Goal: Register for event/course

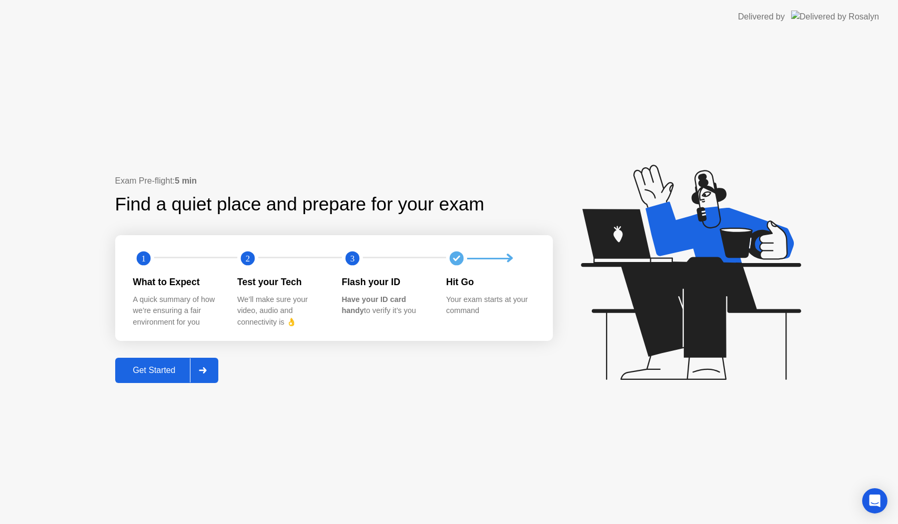
click at [168, 372] on div "Get Started" at bounding box center [154, 370] width 72 height 9
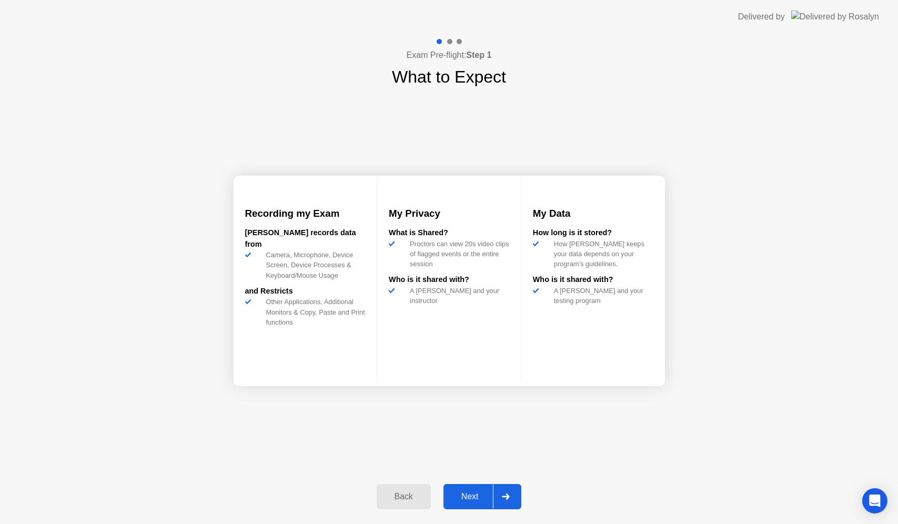
click at [459, 492] on div "Next" at bounding box center [470, 496] width 47 height 9
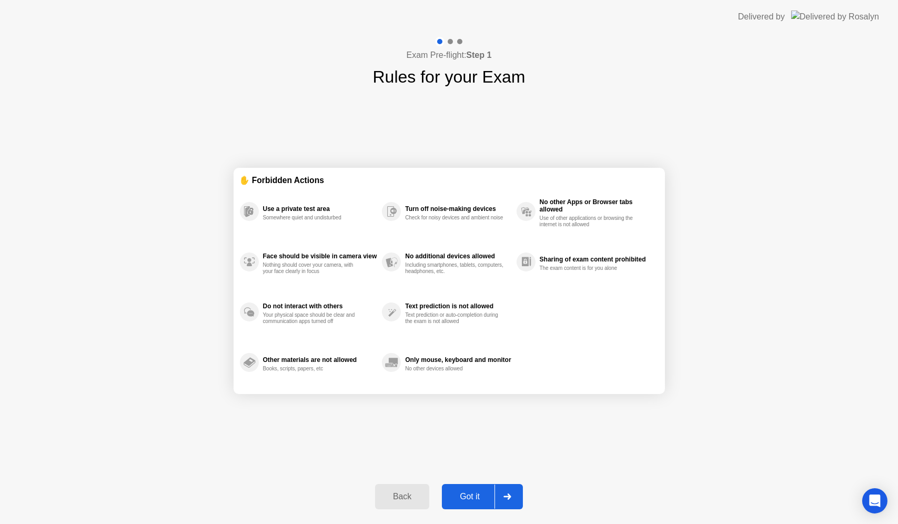
click at [466, 493] on div "Got it" at bounding box center [469, 496] width 49 height 9
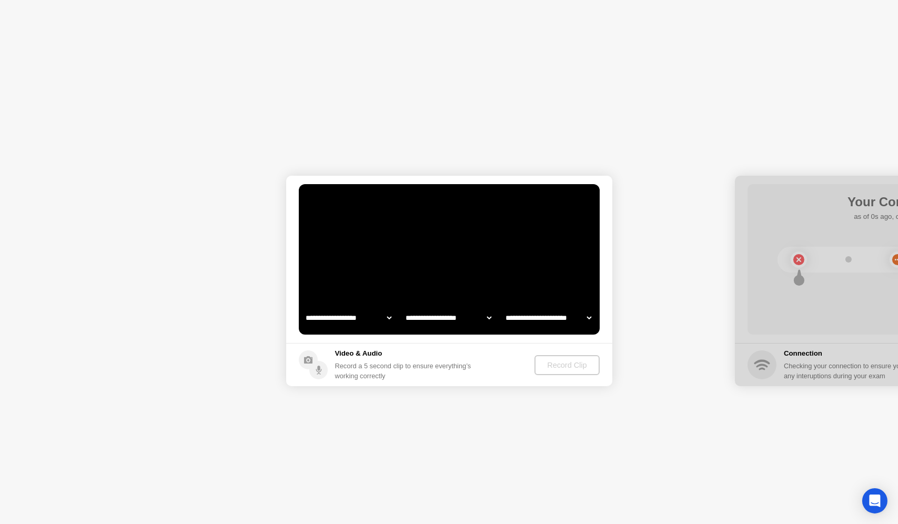
select select "**********"
select select "*******"
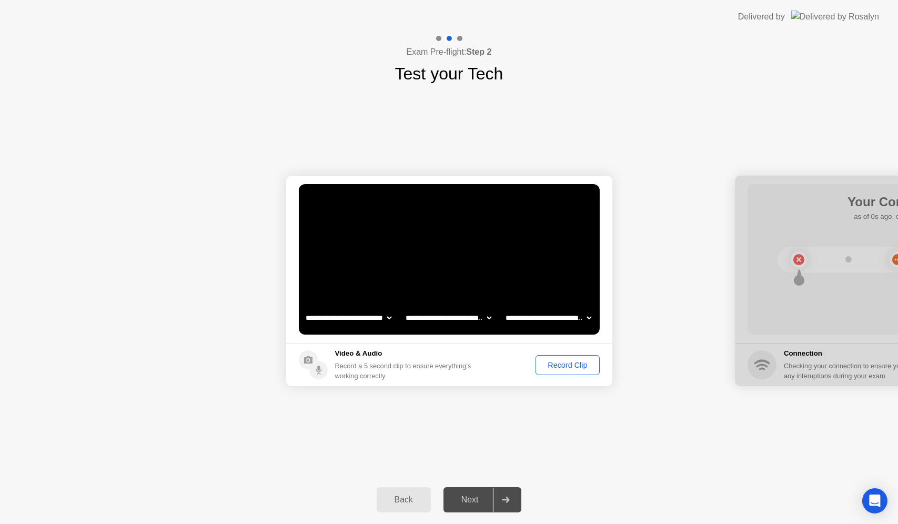
click at [575, 368] on div "Record Clip" at bounding box center [567, 365] width 56 height 8
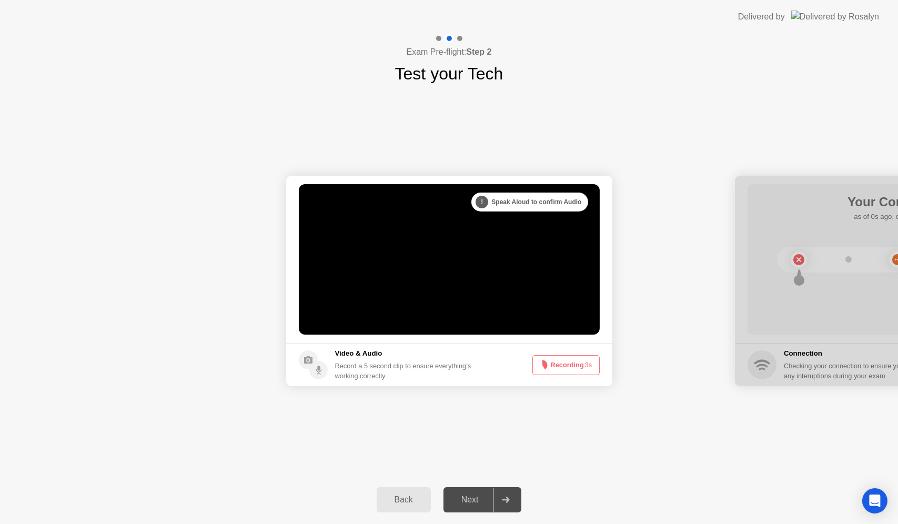
click at [556, 367] on button "Recording 3s" at bounding box center [565, 365] width 67 height 20
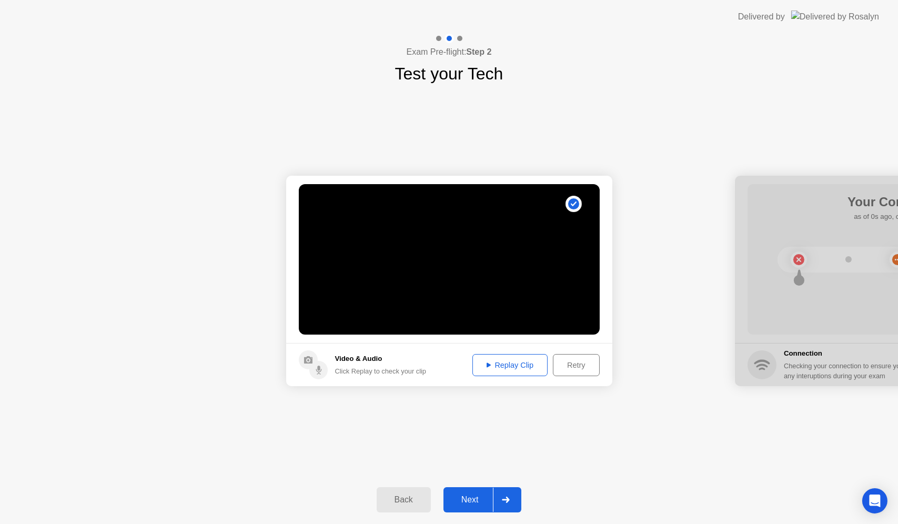
click at [566, 361] on div "Retry" at bounding box center [576, 365] width 39 height 8
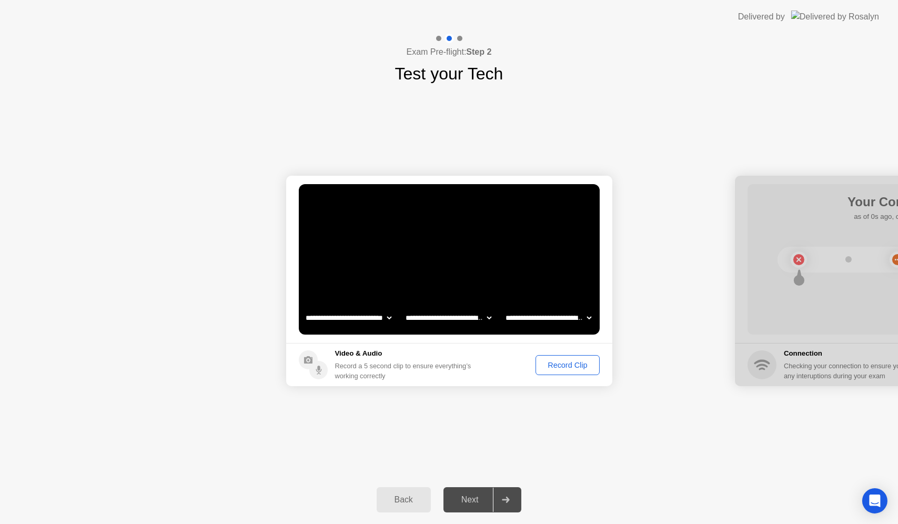
click at [567, 366] on div "Record Clip" at bounding box center [567, 365] width 56 height 8
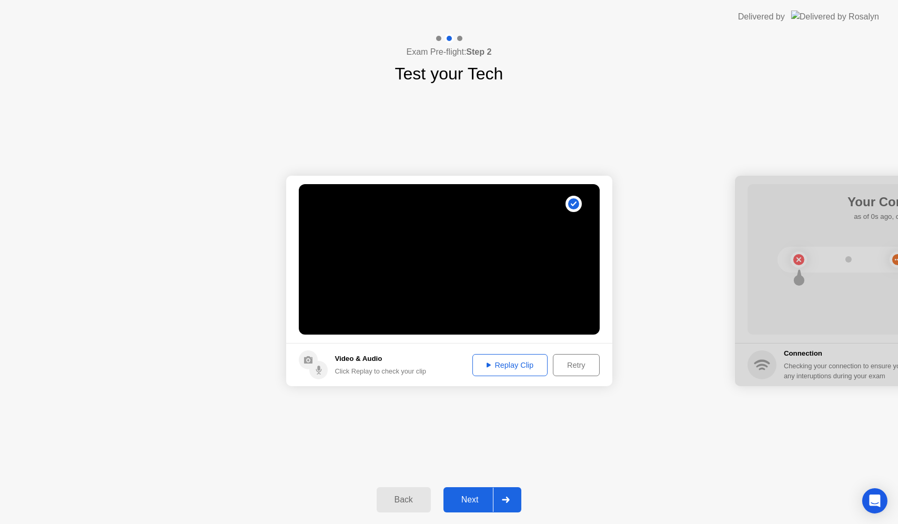
click at [525, 364] on div "Replay Clip" at bounding box center [510, 365] width 68 height 8
click at [465, 500] on div "Next" at bounding box center [470, 499] width 47 height 9
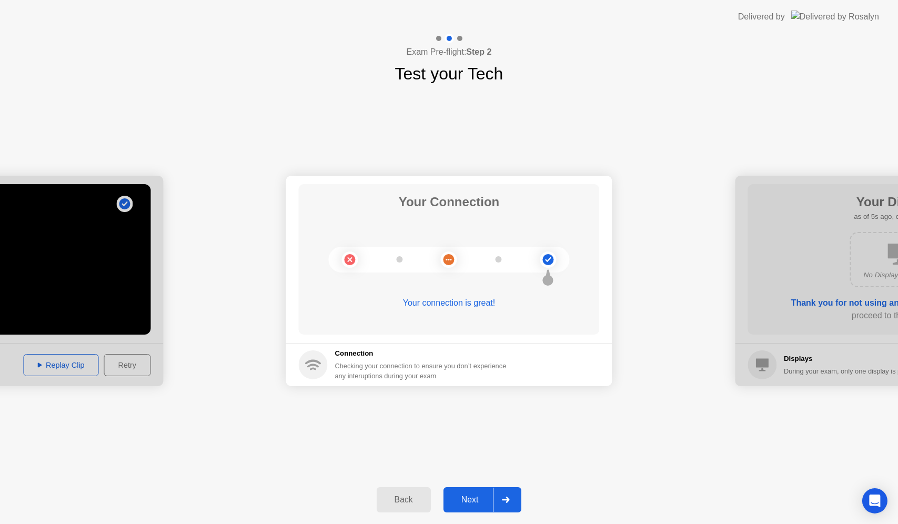
click at [476, 495] on div "Next" at bounding box center [470, 499] width 47 height 9
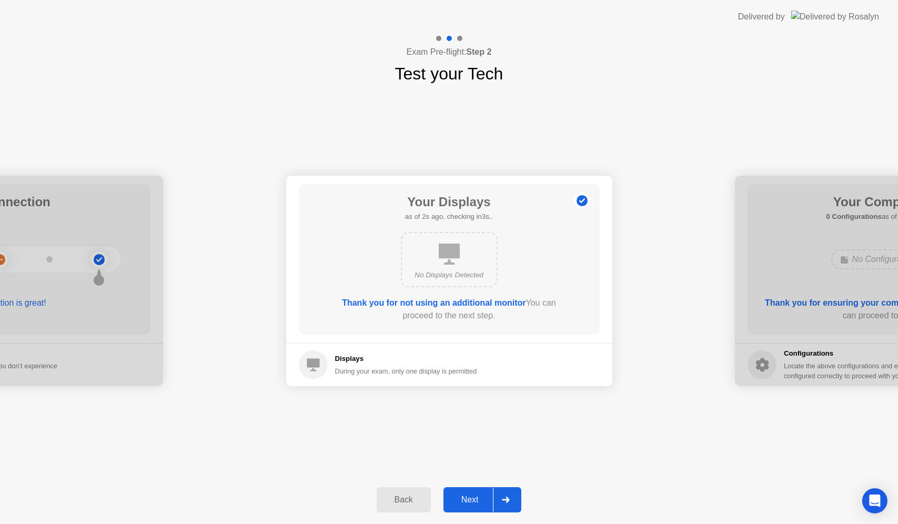
click at [476, 495] on div "Next" at bounding box center [470, 499] width 47 height 9
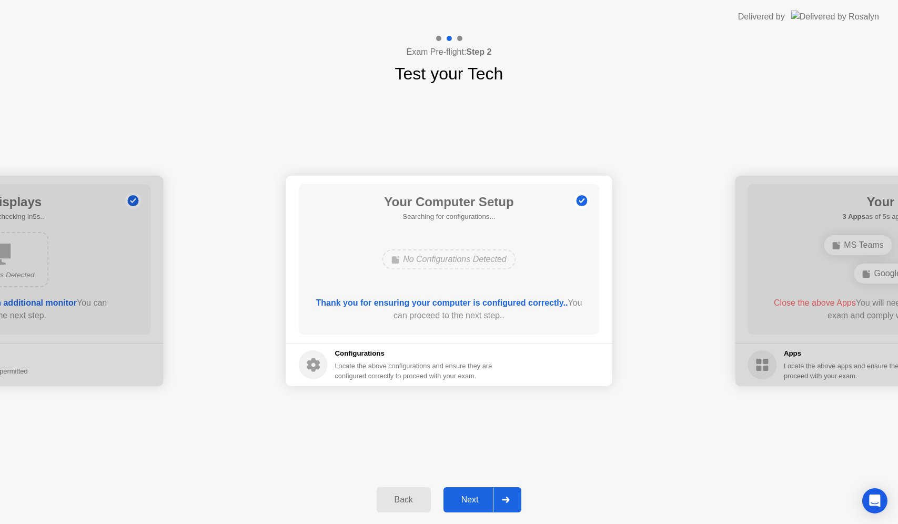
click at [476, 495] on div "Next" at bounding box center [470, 499] width 47 height 9
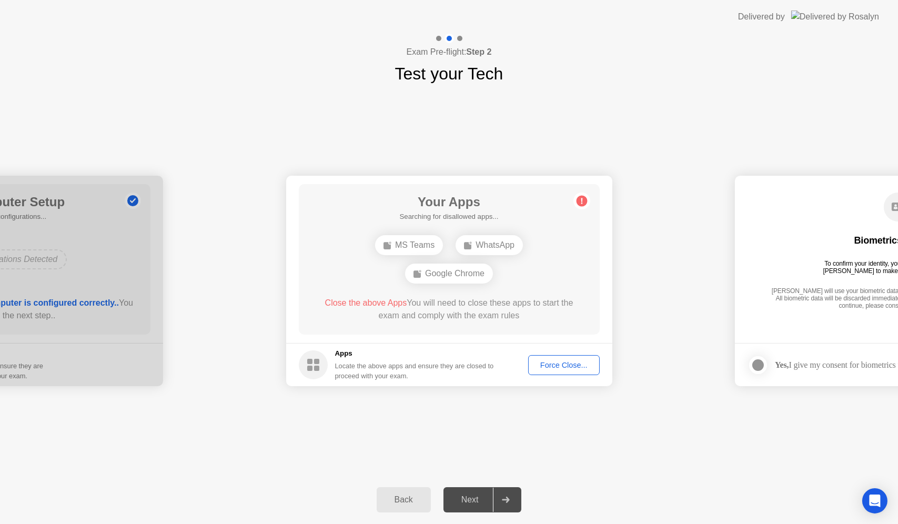
click at [541, 364] on div "Force Close..." at bounding box center [564, 365] width 64 height 8
click at [551, 366] on div "Force Close..." at bounding box center [564, 365] width 64 height 8
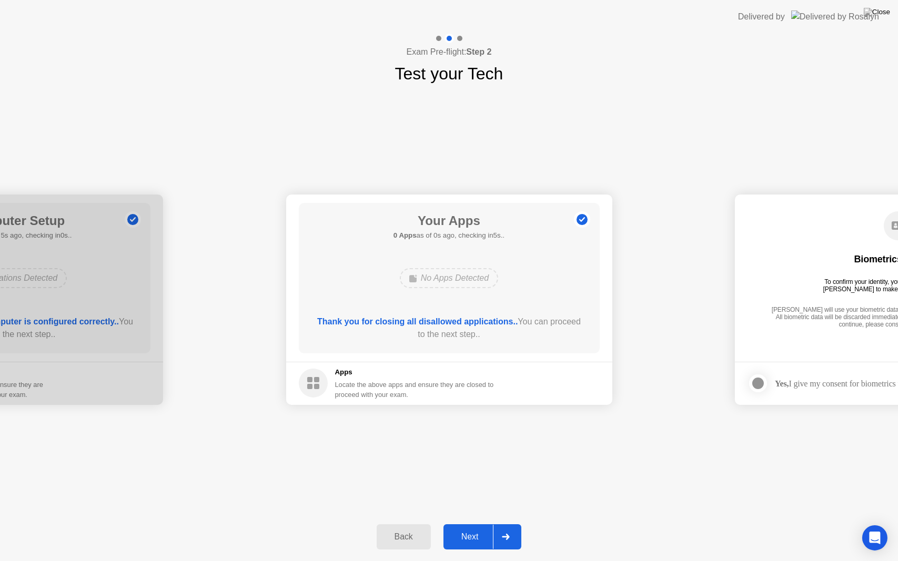
click at [581, 475] on div "**********" at bounding box center [449, 299] width 898 height 427
click at [466, 523] on div "Next" at bounding box center [470, 536] width 47 height 9
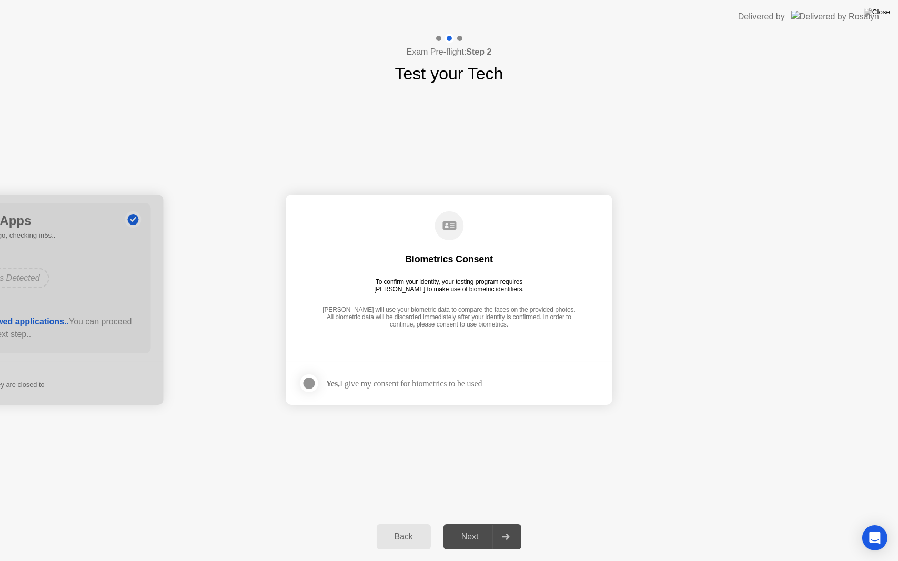
click at [368, 386] on div "Yes, I give my consent for biometrics to be used" at bounding box center [404, 384] width 156 height 10
click at [316, 379] on div at bounding box center [309, 383] width 13 height 13
click at [464, 523] on div "Next" at bounding box center [470, 536] width 47 height 9
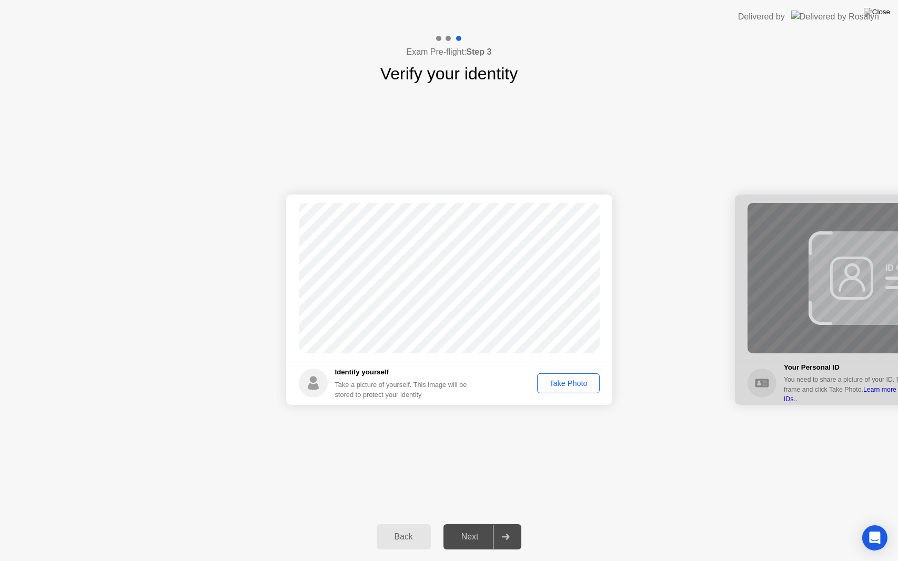
click at [557, 384] on div "Take Photo" at bounding box center [568, 383] width 55 height 8
click at [470, 523] on div "Next" at bounding box center [470, 536] width 47 height 9
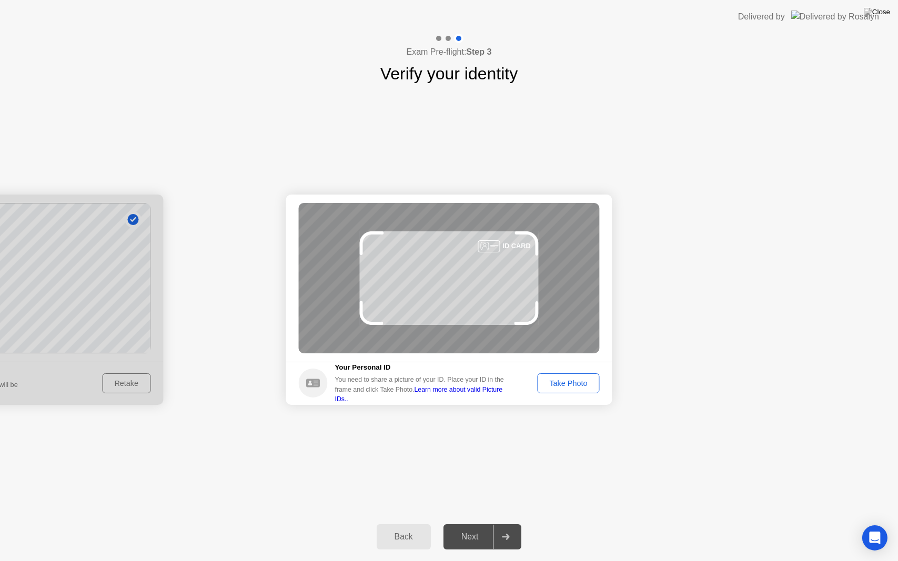
click at [550, 383] on div "Take Photo" at bounding box center [568, 383] width 55 height 8
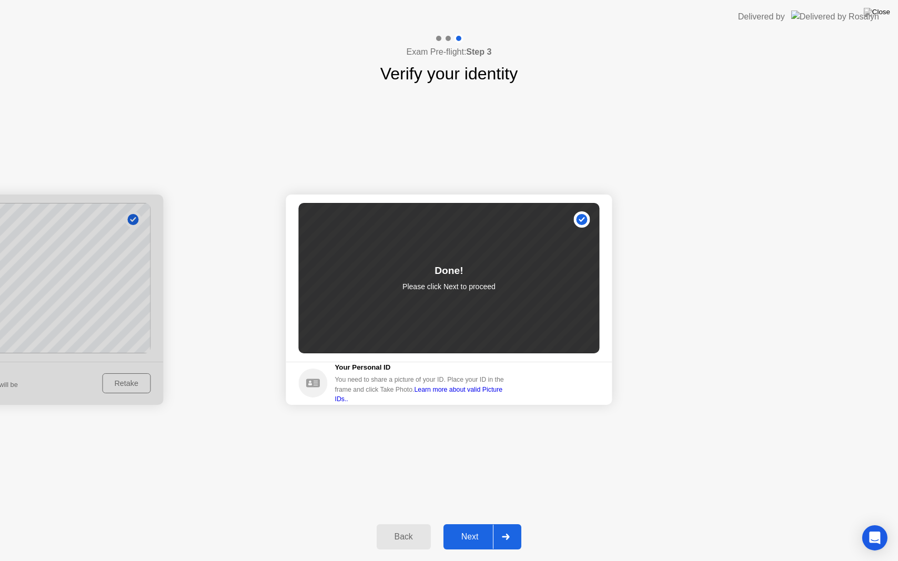
click at [477, 523] on button "Next" at bounding box center [482, 537] width 78 height 25
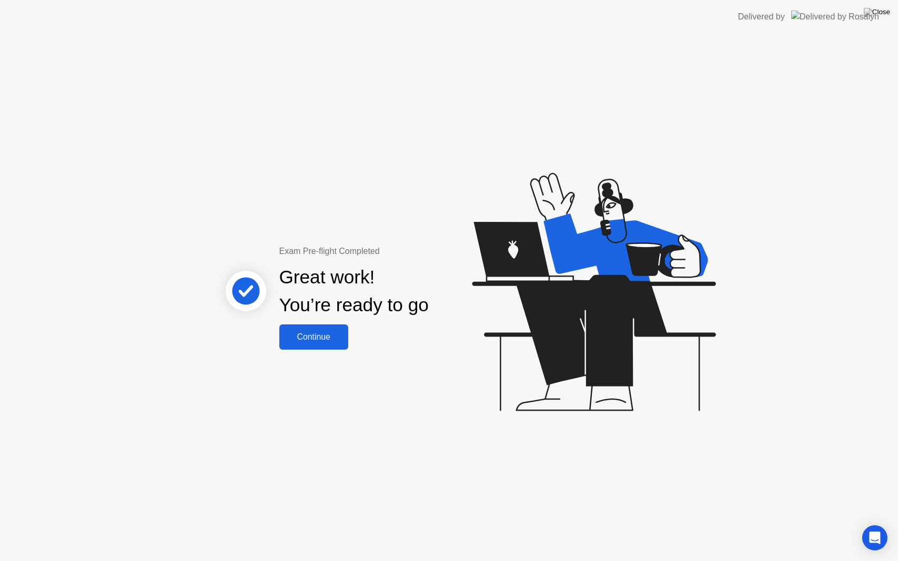
click at [317, 341] on div "Continue" at bounding box center [314, 336] width 63 height 9
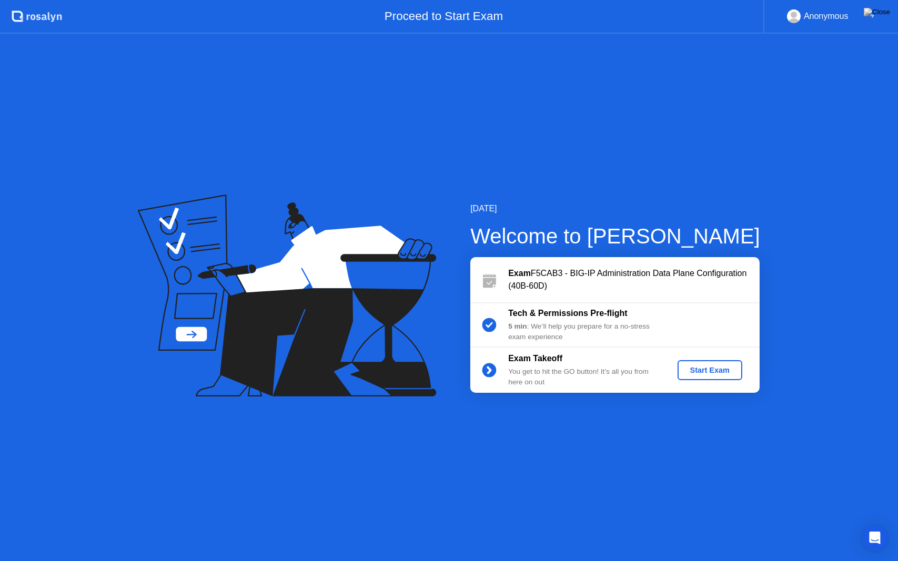
click at [705, 373] on div "Start Exam" at bounding box center [710, 370] width 56 height 8
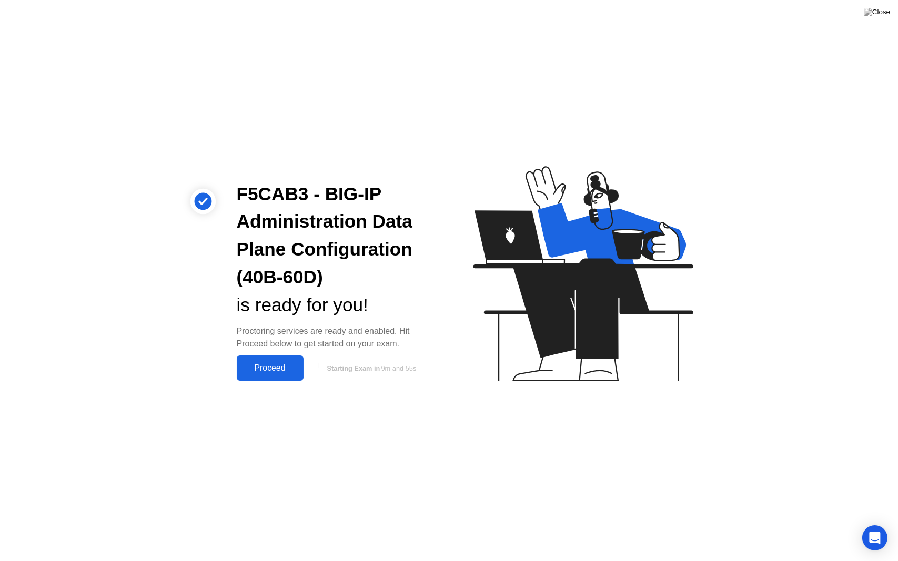
click at [269, 372] on div "Proceed" at bounding box center [270, 368] width 60 height 9
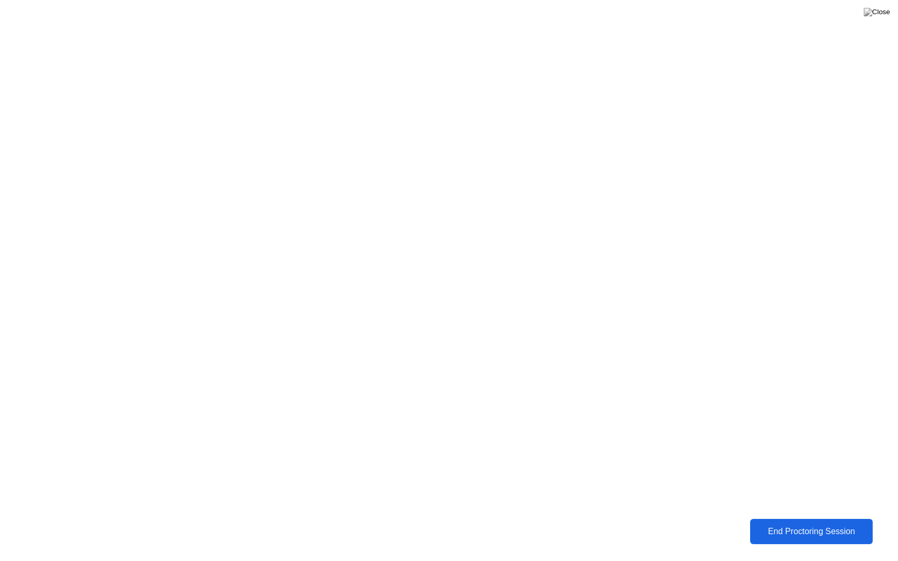
click at [768, 523] on div "End Proctoring Session" at bounding box center [811, 531] width 117 height 9
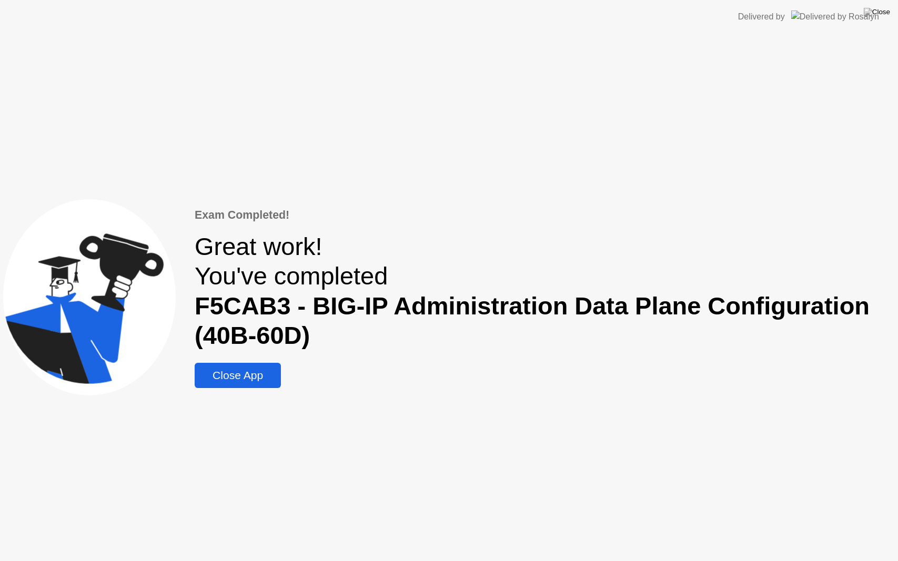
click at [265, 377] on div "Close App" at bounding box center [238, 375] width 80 height 13
